Goal: Task Accomplishment & Management: Manage account settings

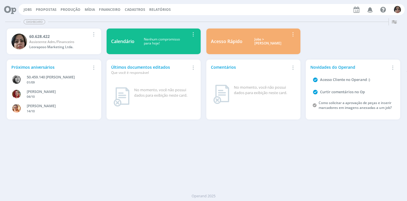
click at [135, 7] on div "Jobs Propostas Produção [GEOGRAPHIC_DATA] Financeiro Cadastros Relatórios Notif…" at bounding box center [211, 9] width 387 height 11
click at [135, 9] on span "Cadastros" at bounding box center [135, 9] width 20 height 5
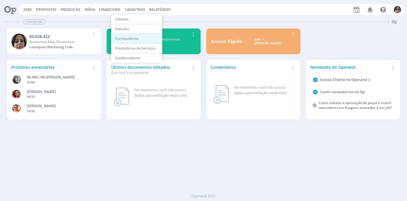
click at [128, 36] on link "Fornecedores" at bounding box center [137, 38] width 48 height 9
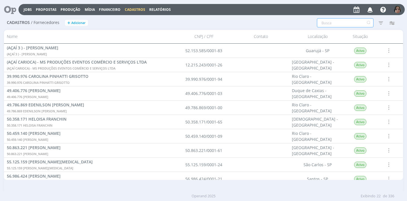
click at [327, 22] on input "text" at bounding box center [345, 22] width 57 height 9
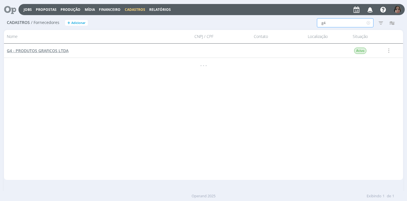
type input "g4"
click at [36, 50] on span "G4 - PRODUTOS GRAFICOS LTDA" at bounding box center [38, 50] width 62 height 5
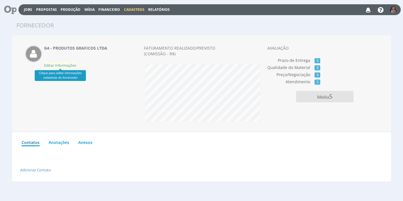
click at [72, 64] on span "Editar Informações" at bounding box center [60, 65] width 32 height 5
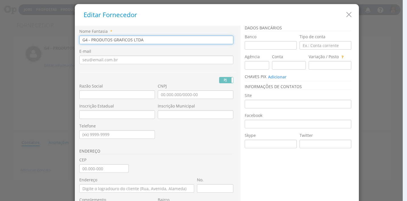
drag, startPoint x: 141, startPoint y: 40, endPoint x: 36, endPoint y: 38, distance: 104.2
click at [36, 38] on div "Editar Fornecedor Nome Fantasia * G4 - PRODUTOS GRAFICOS LTDA E-mail PJ PF RG R…" at bounding box center [203, 100] width 407 height 201
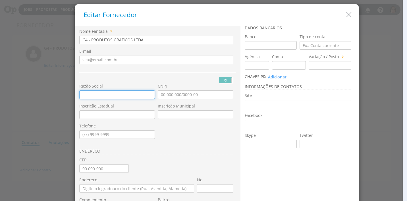
click at [79, 90] on input "text" at bounding box center [117, 94] width 76 height 9
paste input "G4 - PRODUTOS GRAFICOS LTDA"
type input "G4 - PRODUTOS GRAFICOS LTDA"
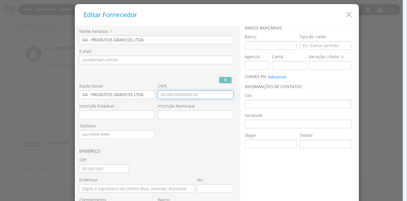
click at [160, 97] on input "CNPJ" at bounding box center [196, 94] width 76 height 9
type input "04.002.700/0001-76"
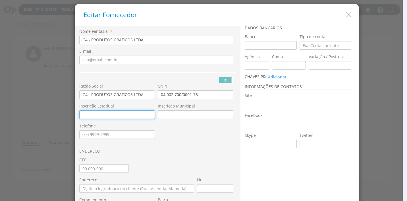
scroll to position [57, 0]
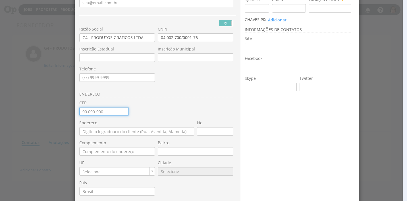
click at [81, 114] on input "CEP" at bounding box center [104, 111] width 50 height 9
type input "14.216-000"
click at [186, 105] on div "Nome Fantasia * G4 - PRODUTOS GRAFICOS LTDA E-mail PJ PF Nome Civil RG" at bounding box center [157, 95] width 157 height 246
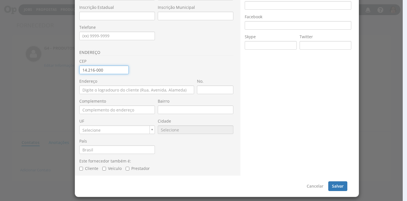
click at [109, 71] on input "14.216-000" at bounding box center [104, 69] width 50 height 9
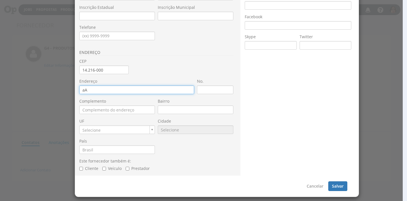
type input "a"
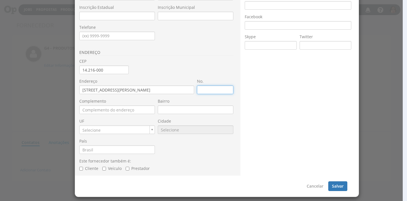
click at [199, 90] on input "No." at bounding box center [215, 89] width 36 height 9
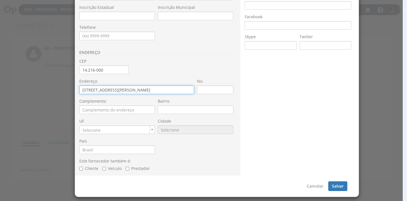
click at [151, 91] on input "[STREET_ADDRESS][PERSON_NAME]" at bounding box center [136, 89] width 115 height 9
type input "AVENIDA [PERSON_NAME]"
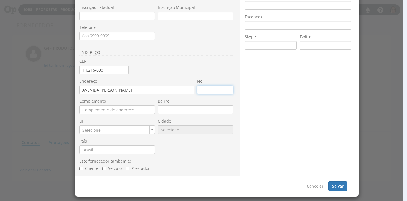
click at [200, 92] on input "No." at bounding box center [215, 89] width 36 height 9
type input "161"
click at [109, 137] on div "UF Selecione UF UF" at bounding box center [118, 128] width 79 height 20
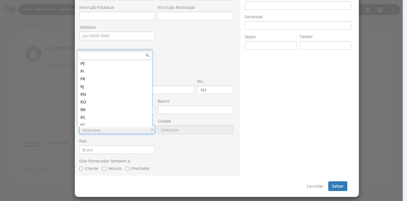
scroll to position [143, 0]
type input "SP"
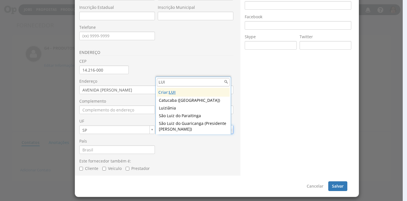
click at [171, 83] on input "LUI" at bounding box center [193, 82] width 73 height 9
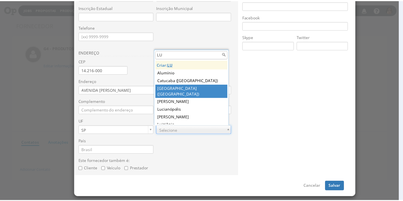
scroll to position [4, 0]
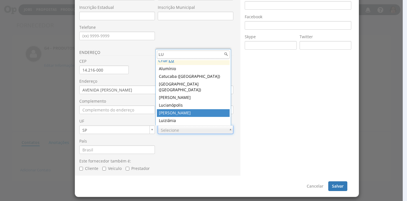
type input "LU"
type input "9326"
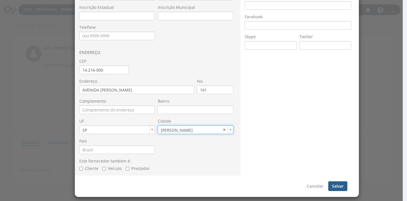
click at [338, 185] on button "Salvar" at bounding box center [338, 186] width 19 height 10
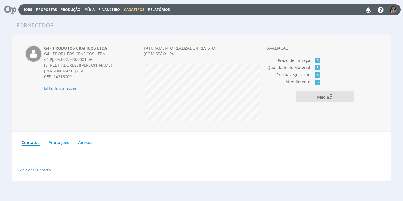
click at [108, 10] on span "Financeiro" at bounding box center [109, 9] width 22 height 5
click at [102, 21] on link "Lançamentos" at bounding box center [110, 18] width 48 height 8
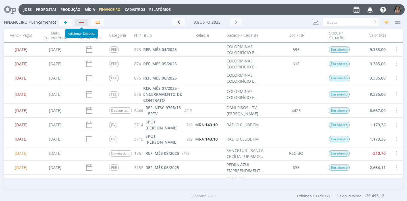
click at [85, 21] on div "button" at bounding box center [81, 22] width 7 height 4
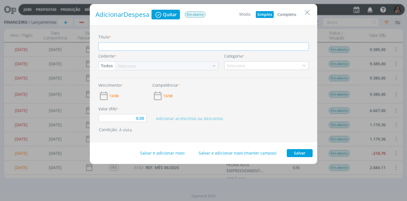
click at [288, 14] on button "Completo" at bounding box center [287, 14] width 22 height 7
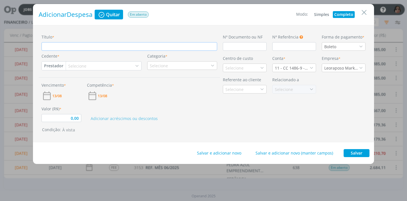
type input "0,00"
click at [52, 47] on input "Título *" at bounding box center [130, 46] width 176 height 9
type input "R"
type input "0,00"
type input "RE"
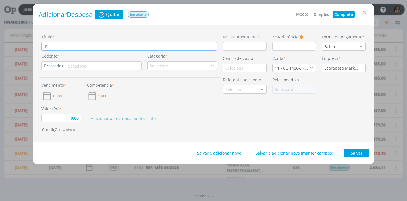
type input "0,00"
type input "REF"
type input "0,00"
type input "REF."
type input "0,00"
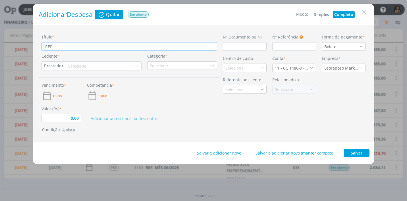
type input "REF."
type input "0,00"
type input "REF. A"
type input "0,00"
type input "REF. AL"
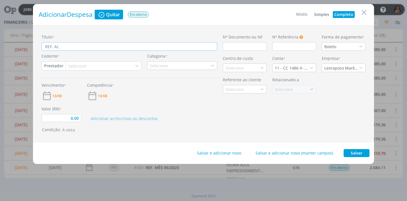
type input "0,00"
type input "REF. ALB"
type input "0,00"
type input "REF. ALBU"
type input "0,00"
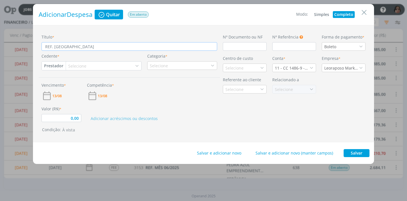
type input "REF. ALBUM"
type input "0,00"
type input "REF. ALBUM"
type input "0,00"
type input "REF. ALBUM D"
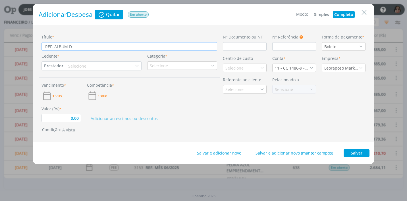
type input "0,00"
type input "REF. ALBUM DE"
type input "0,00"
type input "REF. ALBUM DE"
type input "0,00"
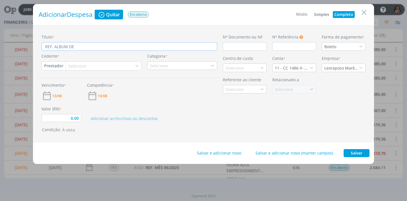
type input "REF. ALBUM DE F"
type input "0,00"
type input "REF. ALBUM DE FO"
type input "0,00"
type input "REF. ALBUM DE FOT"
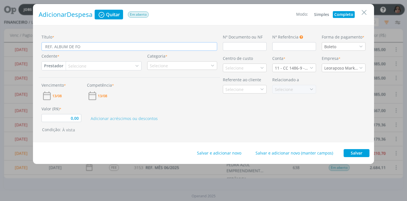
type input "0,00"
type input "REF. ALBUM DE FOTO"
type input "0,00"
type input "REF. ALBUM DE FOTO"
type input "0,00"
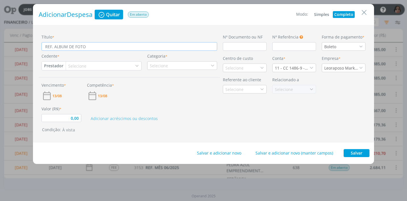
type input "REF. ALBUM DE FOTO P"
type input "0,00"
type input "REF. ALBUM DE FOTO PA"
type input "0,00"
type input "REF. ALBUM DE FOTO PAR"
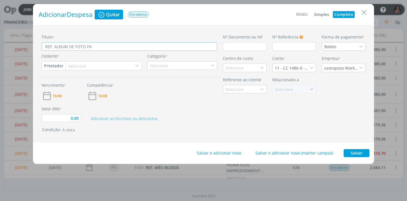
type input "0,00"
type input "REF. ALBUM DE FOTO PARA"
type input "0,00"
type input "REF. ALBUM DE FOTO PARA"
type input "0,00"
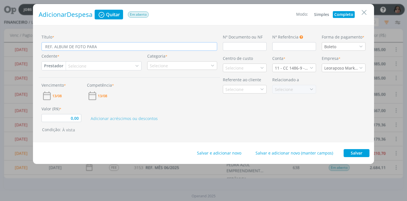
type input "REF. ALBUM DE FOTO PARA F"
type input "0,00"
type input "REF. ALBUM DE FOTO PARA"
type input "0,00"
type input "REF. ALBUM DE FOTO PARA G"
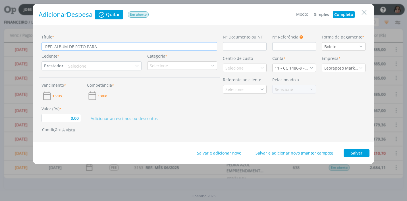
type input "0,00"
type input "REF. ALBUM DE FOTO PARA GR"
type input "0,00"
type input "REF. ALBUM DE FOTO PARA GRA"
type input "0,00"
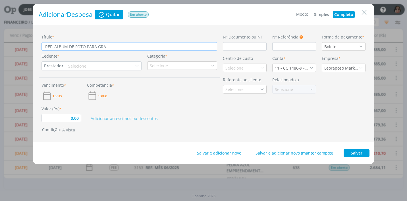
type input "REF. ALBUM DE FOTO PARA GRAV"
type input "0,00"
type input "REF. ALBUM DE FOTO PARA GRAVA"
type input "0,00"
type input "REF. ALBUM DE FOTO PARA GRAVAÇ"
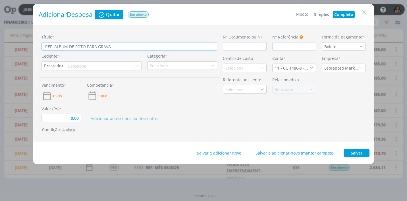
type input "0,00"
type input "REF. ALBUM DE FOTO PARA GRAVAÇÃ"
type input "0,00"
type input "REF. ALBUM DE FOTO PARA GRAVAÇÃO"
type input "0,00"
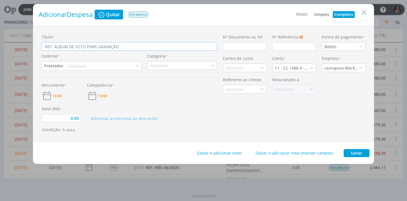
type input "REF. ALBUM DE FOTO PARA GRAVAÇÃO"
type input "0,00"
type input "REF. ALBUM DE FOTO PARA GRAVAÇÃO D"
type input "0,00"
type input "REF. ALBUM DE FOTO PARA GRAVAÇÃO DE"
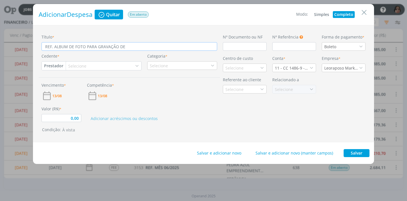
type input "0,00"
type input "REF. ALBUM DE FOTO PARA GRAVAÇÃO DE"
type input "0,00"
type input "REF. ALBUM DE FOTO PARA GRAVAÇÃO DE 1"
type input "0,00"
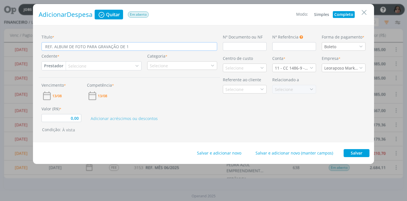
type input "REF. ALBUM DE FOTO PARA GRAVAÇÃO DE 11"
type input "0,00"
type input "REF. ALBUM DE FOTO PARA GRAVAÇÃO DE 11/"
type input "0,00"
type input "REF. ALBUM DE FOTO PARA GRAVAÇÃO DE 11/0"
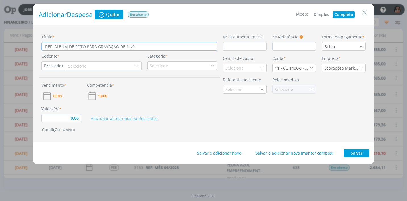
type input "0,00"
type input "REF. ALBUM DE FOTO PARA GRAVAÇÃO DE 11/08"
type input "0,00"
type input "REF. ALBUM DE FOTO PARA GRAVAÇÃO DE 11/08/"
type input "0,00"
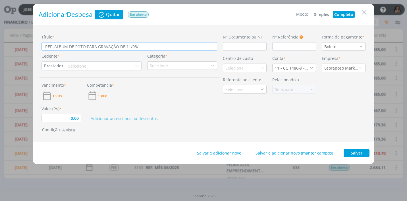
type input "REF. ALBUM DE FOTO PARA GRAVAÇÃO DE 11/08/2"
type input "0,00"
type input "REF. ALBUM DE FOTO PARA GRAVAÇÃO DE 11/08/25"
type input "0,00"
type input "REF. ALBUM DE FOTO PARA GRAVAÇÃO DE 11/08/25"
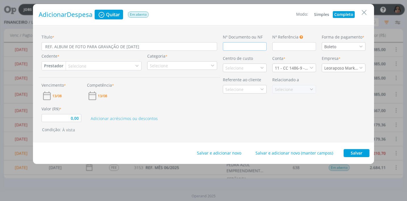
click at [232, 49] on input "dialog" at bounding box center [245, 46] width 44 height 9
type input "2"
type input "0,00"
type input "20"
type input "0,00"
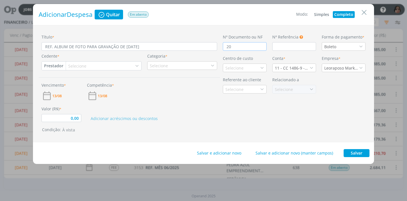
type input "201"
type input "0,00"
type input "2018"
type input "0,00"
type input "20188"
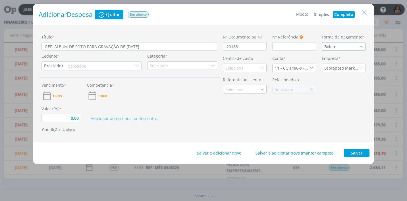
click at [360, 47] on icon "dialog" at bounding box center [361, 46] width 4 height 4
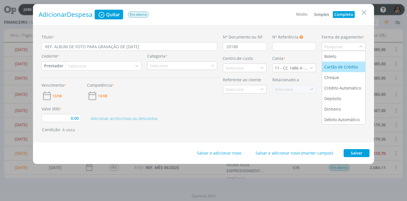
click at [355, 67] on div "Cartão de Crédito" at bounding box center [342, 67] width 35 height 6
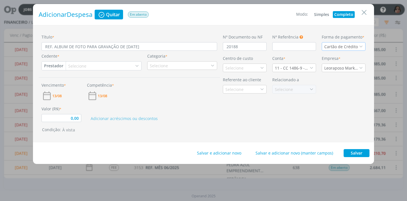
click at [55, 67] on button "Prestador" at bounding box center [54, 65] width 24 height 9
click at [69, 84] on link "Fornecedor" at bounding box center [64, 84] width 45 height 9
type input "0,00"
click at [75, 66] on div "Selecione" at bounding box center [80, 66] width 19 height 6
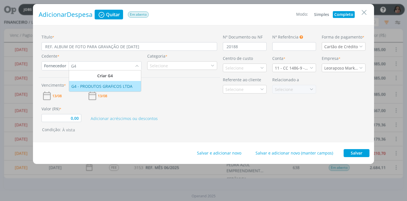
type input "G4"
click at [86, 84] on div "G4 - PRODUTOS GRAFICOS LTDA" at bounding box center [102, 86] width 62 height 6
type input "0,00"
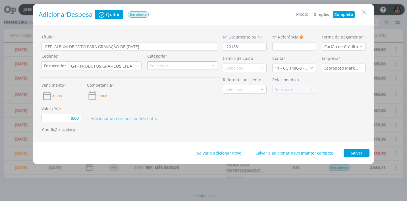
click at [175, 68] on div "Selecione" at bounding box center [182, 65] width 70 height 9
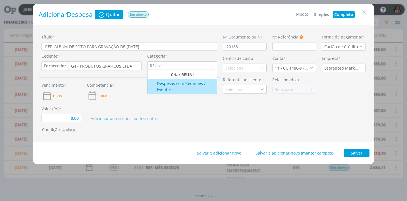
type input "REUNI"
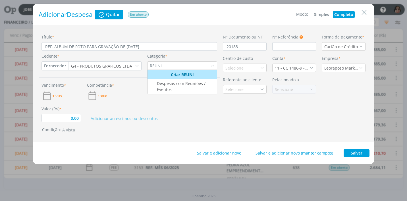
drag, startPoint x: 178, startPoint y: 77, endPoint x: 178, endPoint y: 84, distance: 6.3
click at [178, 79] on ul "Criar REUNI Despesas com Reuniões / Eventos" at bounding box center [182, 82] width 70 height 24
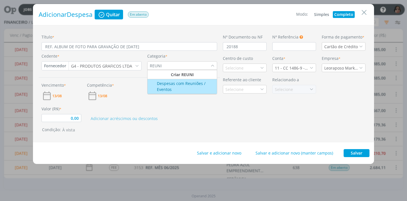
click at [178, 84] on div "Despesas com Reuniões / Eventos" at bounding box center [183, 86] width 68 height 12
type input "0,00"
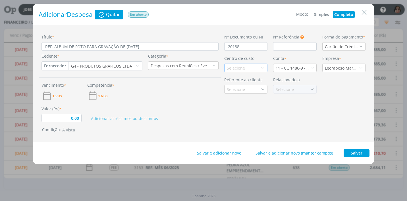
click at [249, 67] on div "Selecione" at bounding box center [246, 67] width 43 height 9
type input "PROM"
click at [244, 90] on div "Promax / Bardahl" at bounding box center [244, 88] width 34 height 6
click at [311, 68] on icon "dialog" at bounding box center [312, 68] width 4 height 4
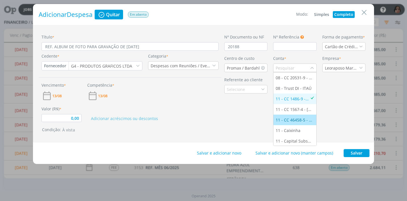
click at [295, 118] on div "11 - CC 46458-5 - ITAÚ" at bounding box center [295, 120] width 38 height 6
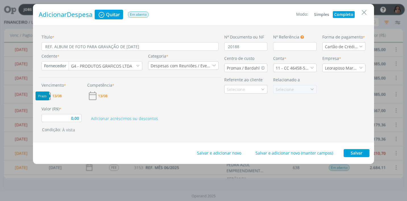
click at [55, 95] on span "13/08" at bounding box center [56, 96] width 9 height 4
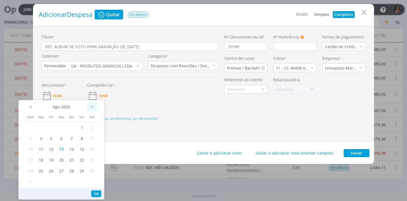
click at [92, 107] on span ">" at bounding box center [92, 106] width 10 height 9
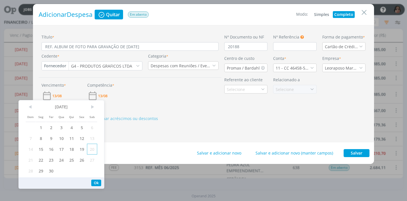
click at [89, 148] on span "20" at bounding box center [92, 148] width 10 height 11
drag, startPoint x: 98, startPoint y: 181, endPoint x: 97, endPoint y: 176, distance: 5.7
click at [98, 180] on button "Ok" at bounding box center [96, 182] width 10 height 7
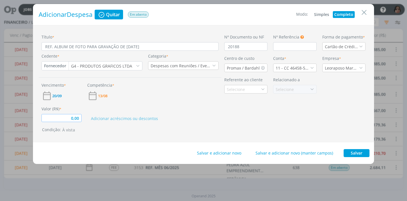
click at [70, 120] on input "0,00" at bounding box center [62, 118] width 40 height 8
click at [318, 124] on div "Nº Documento ou NF 20188 Nº Referência Este campo pode ser utilizado para infor…" at bounding box center [295, 83] width 147 height 99
click at [350, 152] on button "Salvar" at bounding box center [357, 153] width 26 height 8
type input "62,79"
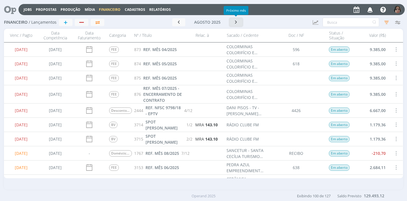
click at [238, 23] on icon "button" at bounding box center [237, 21] width 6 height 5
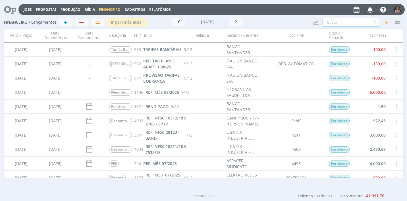
click at [338, 22] on input "text" at bounding box center [351, 22] width 57 height 9
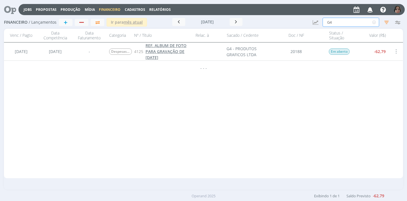
type input "G4"
click at [170, 49] on span "REF. ALBUM DE FOTO PARA GRAVAÇÃO DE 11/08/25" at bounding box center [166, 51] width 41 height 17
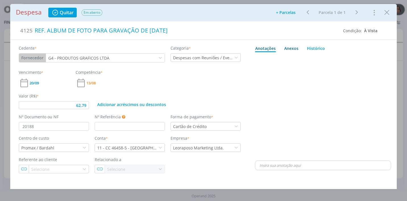
click at [294, 45] on link "Anexos 0" at bounding box center [291, 47] width 15 height 9
type input "62,79"
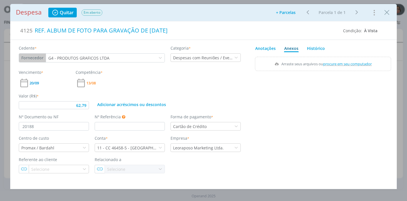
click at [339, 62] on span "procure em seu computador" at bounding box center [348, 63] width 49 height 5
click at [339, 58] on input "Arraste seus arquivos ou procure em seu computador" at bounding box center [323, 58] width 136 height 2
type input "C:\fakepath\NF 20188 - G4 PROD GRAFICOS - R$ 62,79 - CARTÃO.pdf"
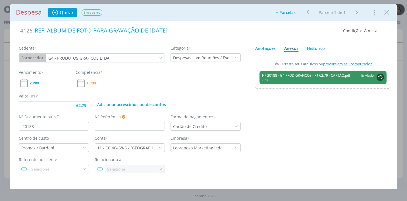
type input "62,79"
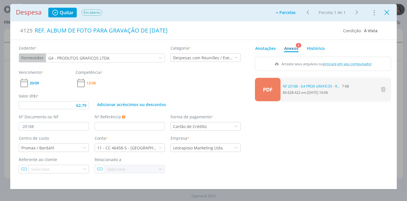
click at [386, 12] on icon "Close" at bounding box center [387, 12] width 9 height 9
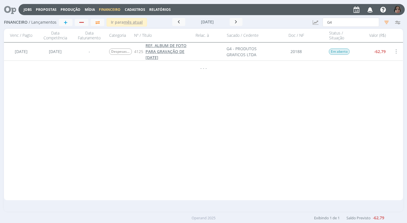
click at [171, 51] on span "REF. ALBUM DE FOTO PARA GRAVAÇÃO DE 11/08/25" at bounding box center [166, 51] width 41 height 17
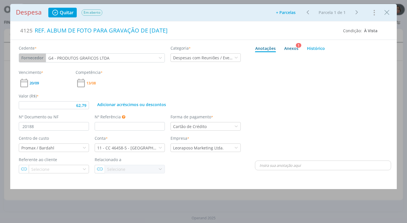
click at [291, 45] on div "Anexos 1" at bounding box center [292, 48] width 14 height 6
type input "62,79"
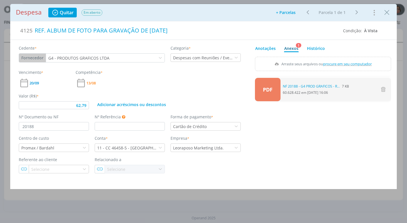
drag, startPoint x: 389, startPoint y: 12, endPoint x: 376, endPoint y: 32, distance: 23.8
click at [389, 12] on icon "Close" at bounding box center [387, 12] width 9 height 9
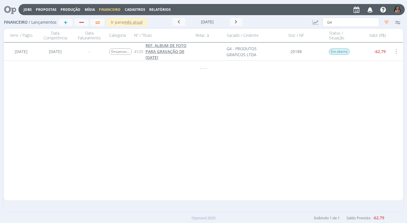
click at [178, 50] on span "REF. ALBUM DE FOTO PARA GRAVAÇÃO DE 11/08/25" at bounding box center [166, 51] width 41 height 17
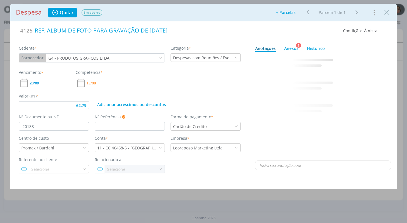
type input "62,79"
click at [386, 14] on icon "Close" at bounding box center [387, 12] width 9 height 9
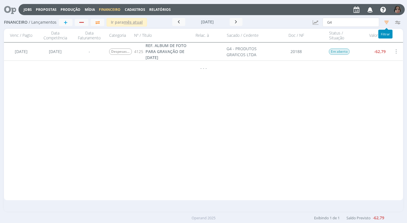
click at [388, 23] on icon "button" at bounding box center [387, 22] width 10 height 10
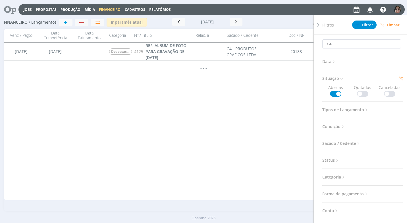
click at [338, 93] on span at bounding box center [335, 94] width 11 height 6
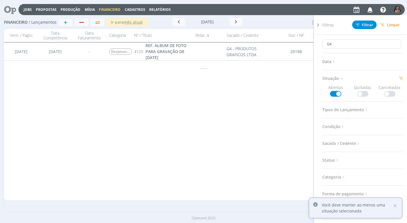
click at [360, 93] on span at bounding box center [362, 94] width 11 height 6
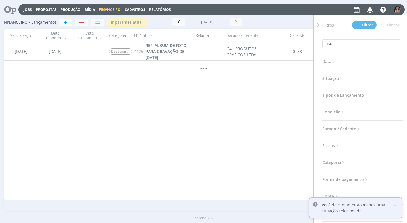
click at [362, 94] on span "Tipos de Lançamento" at bounding box center [346, 94] width 47 height 7
click at [338, 77] on span "Situação" at bounding box center [334, 78] width 22 height 7
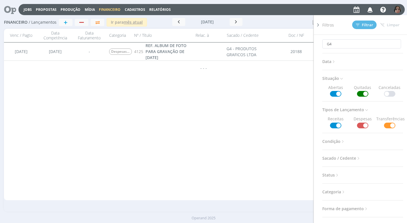
click at [340, 92] on span at bounding box center [335, 94] width 11 height 6
click at [339, 45] on input "G4" at bounding box center [362, 43] width 79 height 9
type input "G"
type input "J"
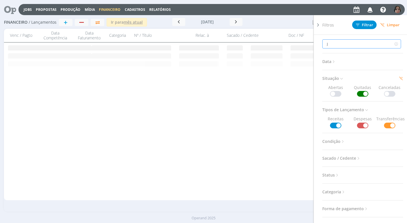
type input "J"
type input "JU"
type input "JUL"
type input "JULI"
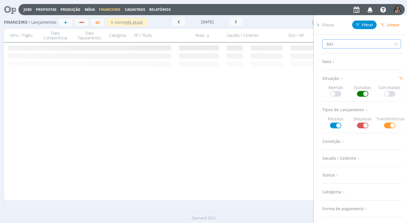
type input "JULIA"
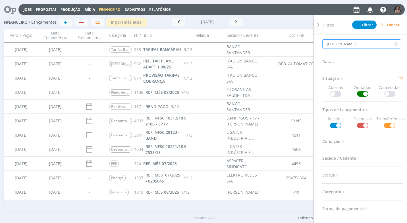
type input "JULIA"
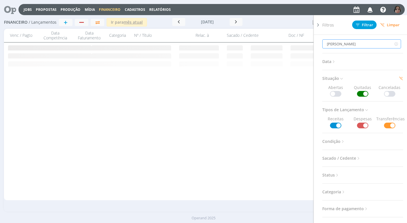
type input "JULIA"
click at [372, 23] on span "Filtrar" at bounding box center [364, 25] width 17 height 4
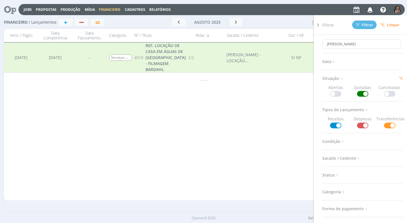
click at [320, 23] on icon at bounding box center [319, 25] width 6 height 6
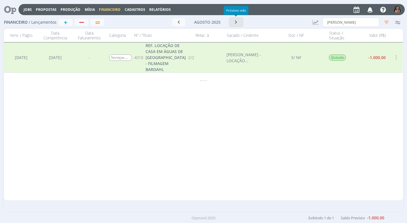
click at [236, 23] on icon "button" at bounding box center [237, 21] width 6 height 5
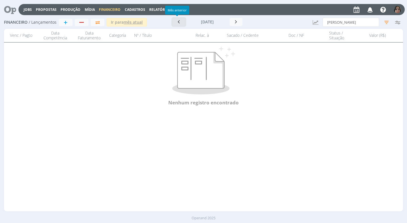
click at [179, 22] on icon "button" at bounding box center [179, 21] width 6 height 5
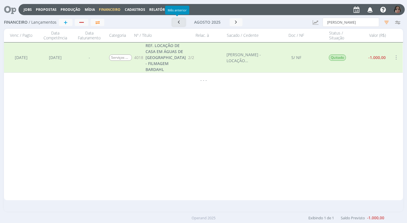
click at [181, 22] on icon "button" at bounding box center [179, 21] width 6 height 5
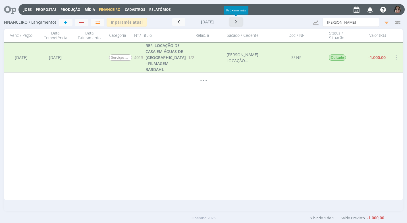
click at [234, 22] on icon "button" at bounding box center [237, 21] width 6 height 5
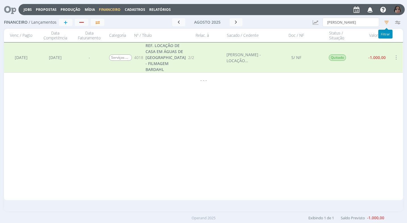
click at [387, 21] on icon "button" at bounding box center [387, 22] width 10 height 10
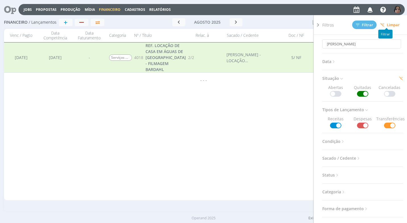
click at [361, 94] on span at bounding box center [362, 94] width 11 height 6
click at [337, 44] on input "JULIA" at bounding box center [362, 43] width 79 height 9
drag, startPoint x: 337, startPoint y: 44, endPoint x: 310, endPoint y: 44, distance: 27.3
click at [311, 44] on div "Financeiro / Lançamentos + Ir para mês atual agosto 2025 < 2025 > Janeiro Fever…" at bounding box center [203, 113] width 407 height 195
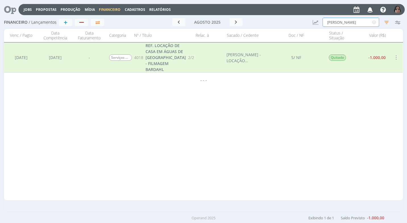
click at [339, 22] on input "JULIA" at bounding box center [351, 22] width 57 height 9
type input "JULI"
type input "J"
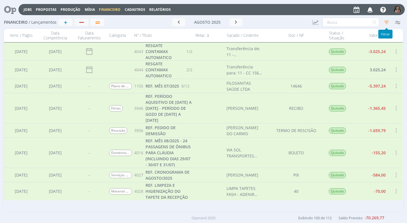
click at [388, 19] on icon "button" at bounding box center [387, 22] width 10 height 10
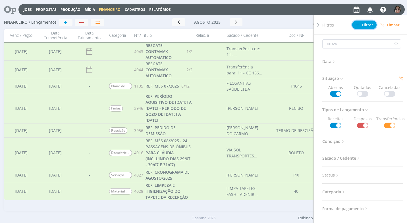
click at [369, 26] on span "Filtrar" at bounding box center [364, 25] width 17 height 4
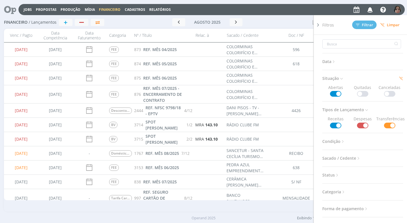
drag, startPoint x: 295, startPoint y: 86, endPoint x: 296, endPoint y: 83, distance: 2.9
click at [296, 85] on div at bounding box center [297, 94] width 60 height 18
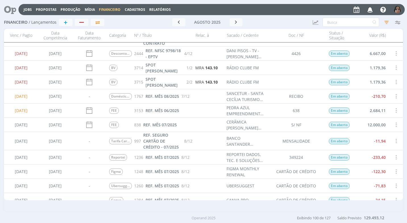
scroll to position [114, 0]
